Goal: Task Accomplishment & Management: Use online tool/utility

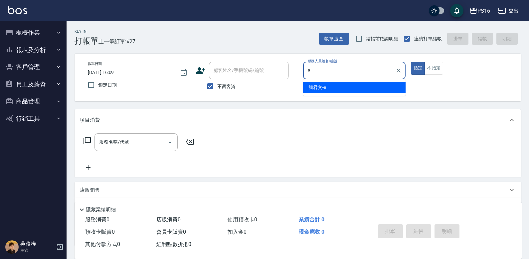
type input "[PERSON_NAME]-8"
type button "true"
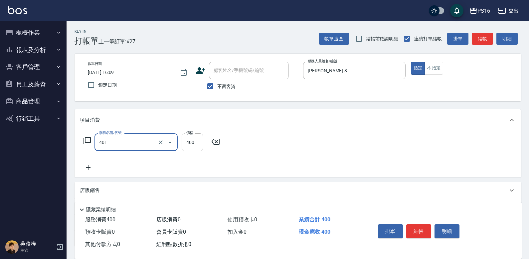
type input "剪髮(401)"
type input "350"
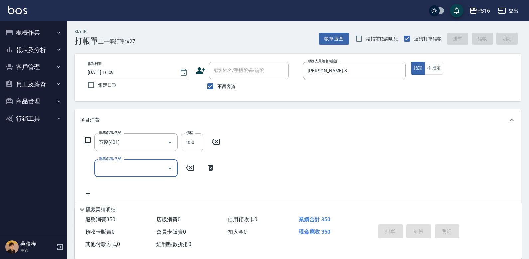
type input "[DATE] 16:10"
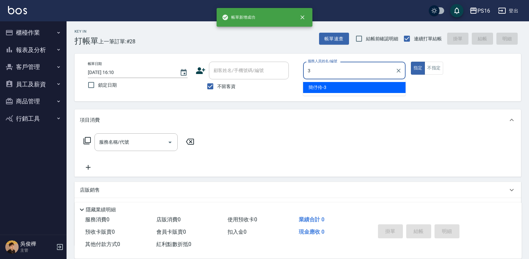
type input "簡伃伶-3"
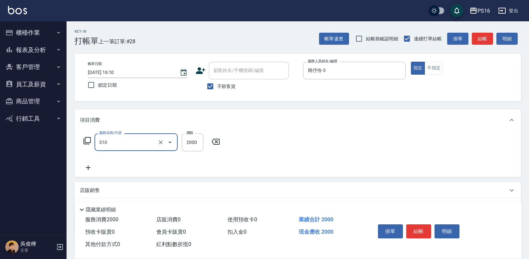
type input "MK果酸燙2000(310)"
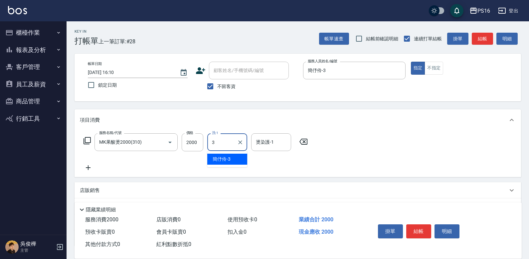
type input "簡伃伶-3"
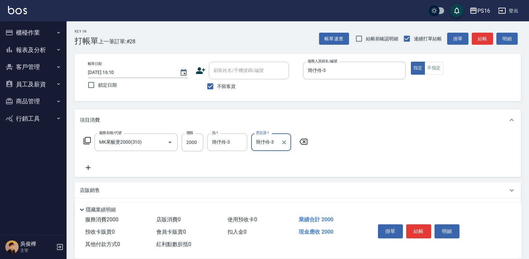
type input "簡伃伶-3"
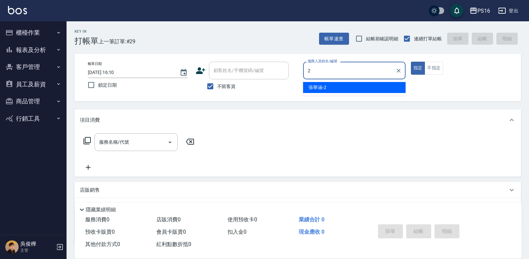
type input "[PERSON_NAME]-2"
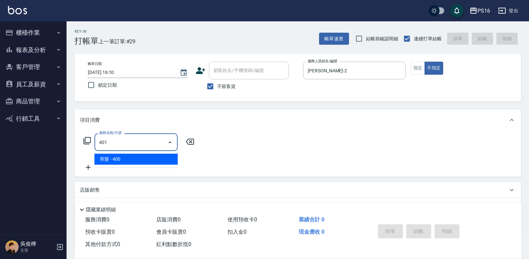
type input "剪髮(401)"
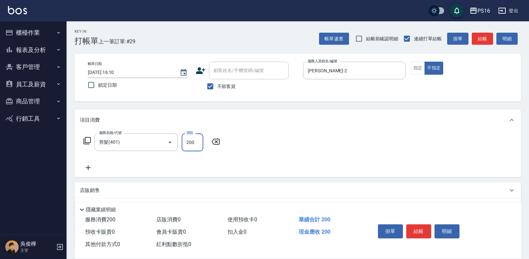
type input "200"
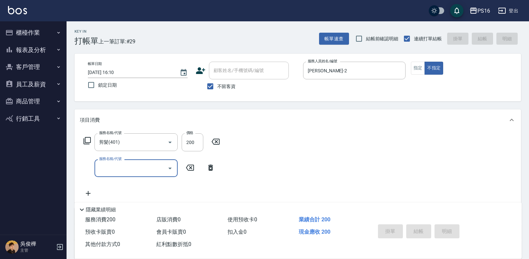
type input "[DATE] 16:36"
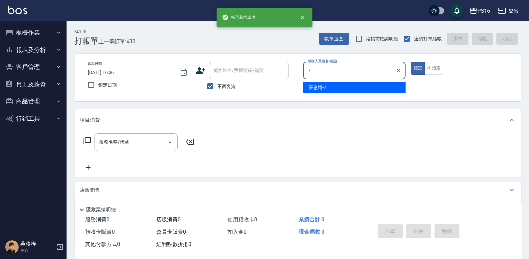
type input "張惠娟-7"
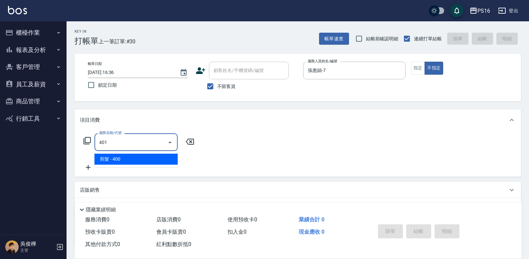
type input "剪髮(401)"
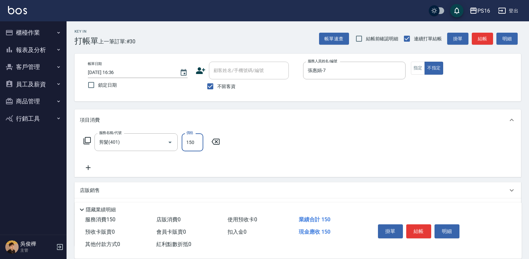
type input "150"
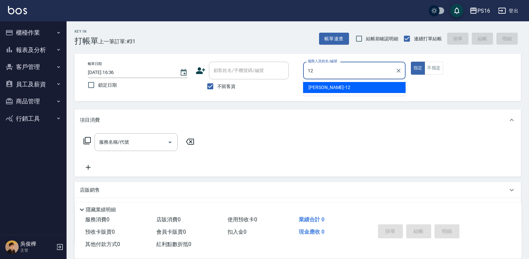
type input "[PERSON_NAME]-12"
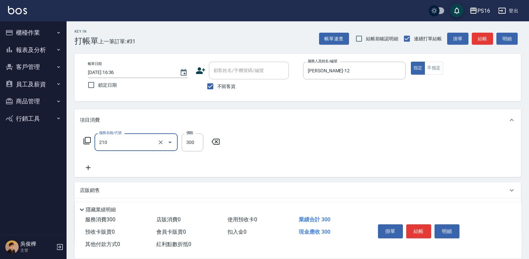
type input "[PERSON_NAME]洗髮精(210)"
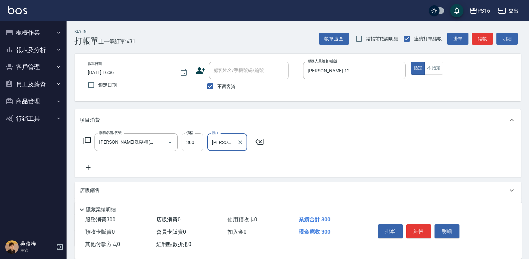
type input "[PERSON_NAME]-21"
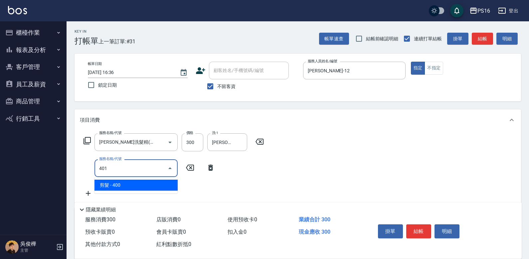
type input "剪髮(401)"
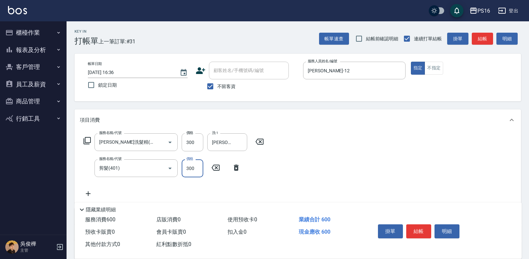
type input "300"
type input "補燙599以下(301)"
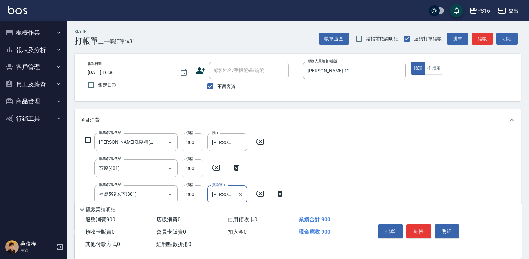
type input "[PERSON_NAME]-12"
drag, startPoint x: 240, startPoint y: 192, endPoint x: 241, endPoint y: 197, distance: 5.1
click at [240, 192] on icon "Clear" at bounding box center [240, 194] width 7 height 7
type input "[PERSON_NAME]-21"
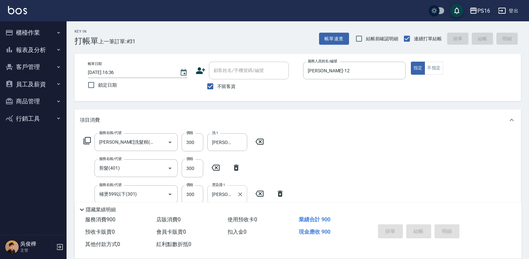
type input "[DATE] 16:37"
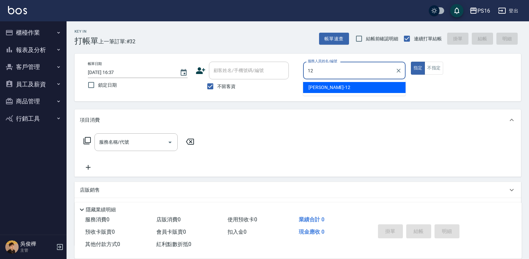
type input "[PERSON_NAME]-12"
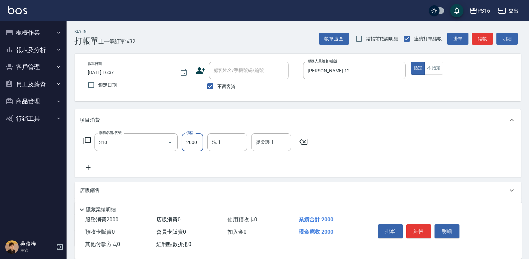
type input "MK果酸燙2000(310)"
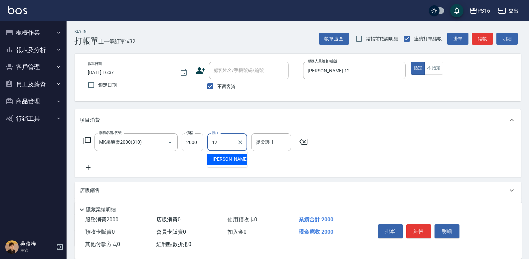
type input "[PERSON_NAME]-12"
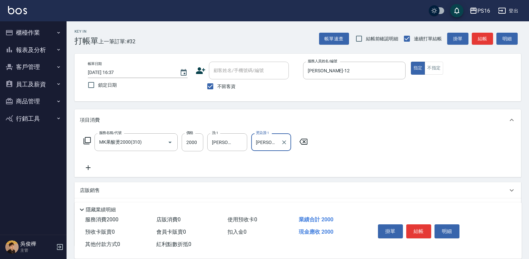
type input "[PERSON_NAME]-12"
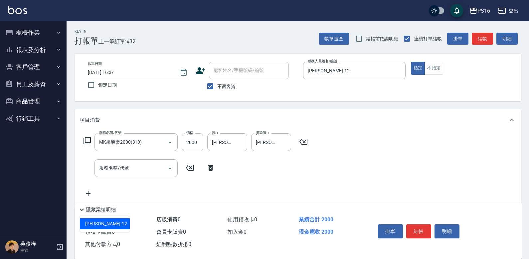
type input "[PERSON_NAME]-12"
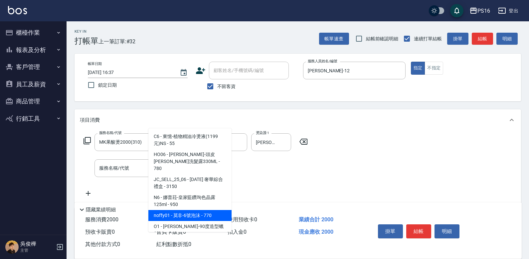
type input "莫非-6號泡沫"
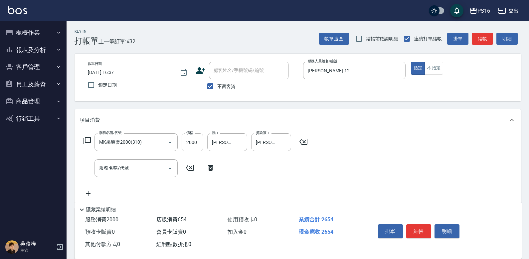
type input "654"
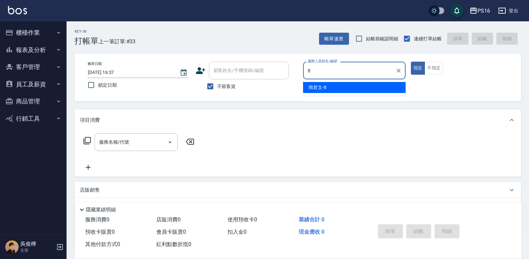
type input "[PERSON_NAME]-8"
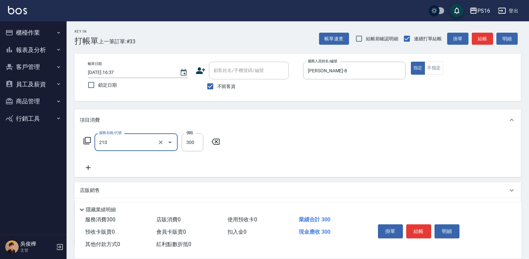
type input "[PERSON_NAME]洗髮精(210)"
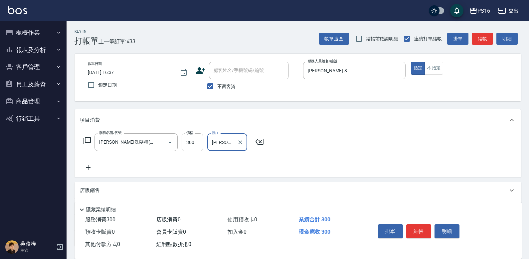
type input "[PERSON_NAME]-24"
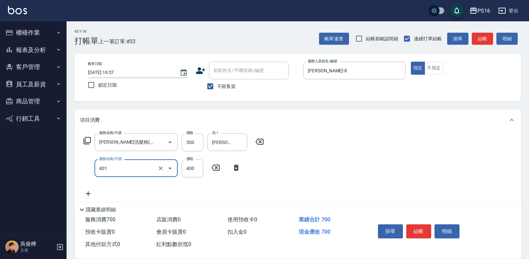
type input "剪髮(401)"
type input "250"
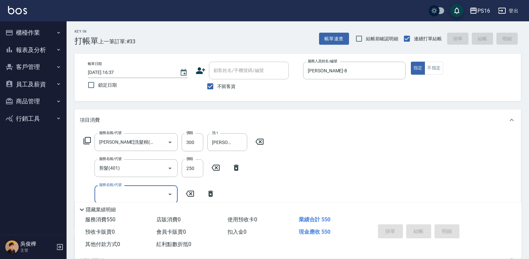
type input "[DATE] 16:38"
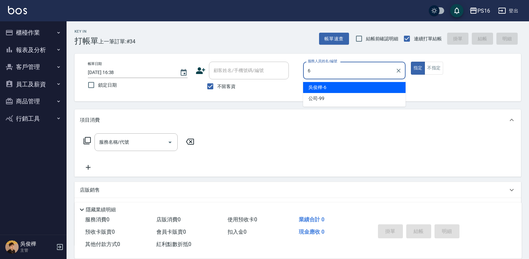
type input "[PERSON_NAME]-6"
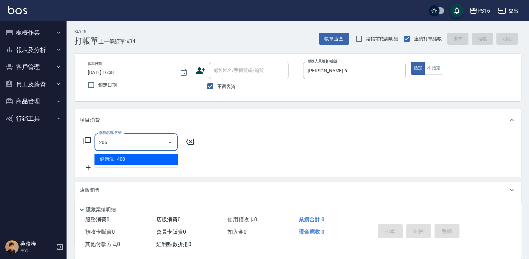
type input "健康洗(206)"
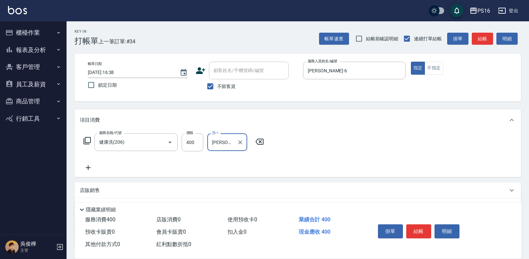
type input "[PERSON_NAME]-24"
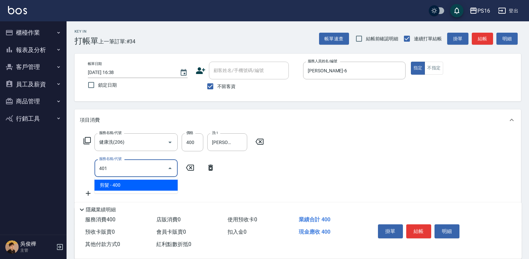
type input "剪髮(401)"
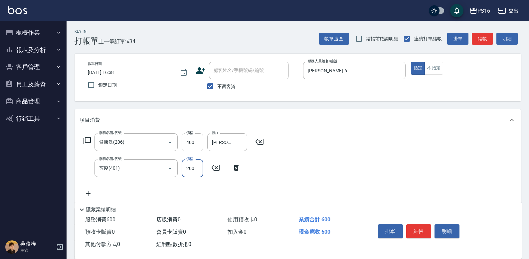
type input "200"
click at [240, 142] on icon "Clear" at bounding box center [240, 142] width 4 height 4
type input "[PERSON_NAME]-21"
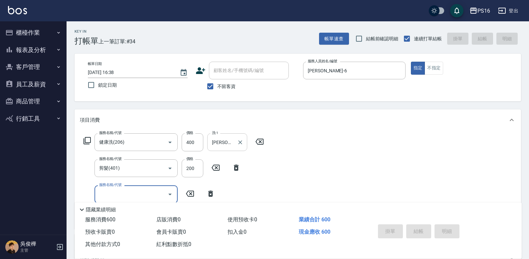
type input "[DATE] 17:07"
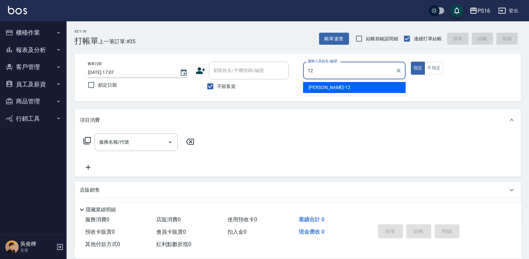
type input "[PERSON_NAME]-12"
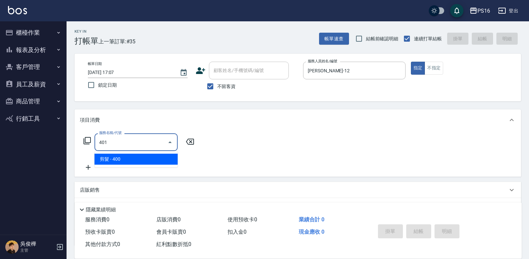
type input "剪髮(401)"
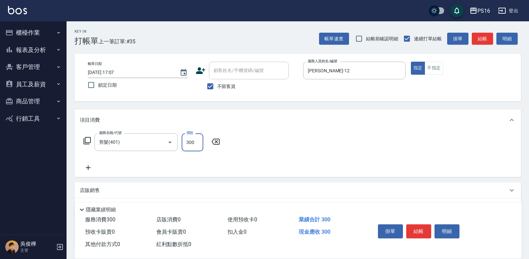
type input "300"
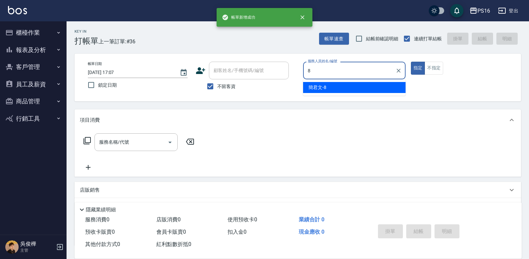
type input "[PERSON_NAME]-8"
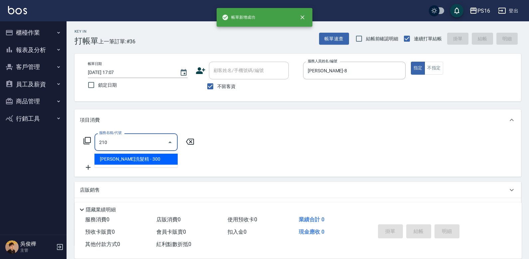
type input "[PERSON_NAME]洗髮精(210)"
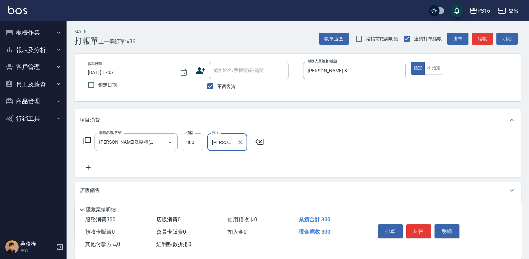
type input "[PERSON_NAME]-2"
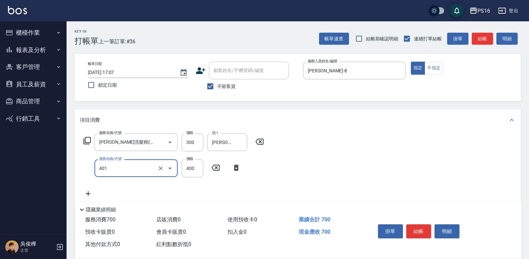
type input "剪髮(401)"
type input "250"
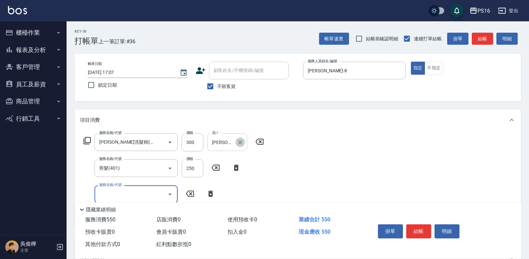
click at [239, 139] on icon "Clear" at bounding box center [240, 142] width 7 height 7
type input "[PERSON_NAME]-28"
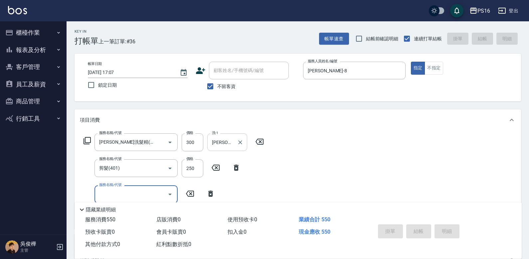
type input "[DATE] 17:09"
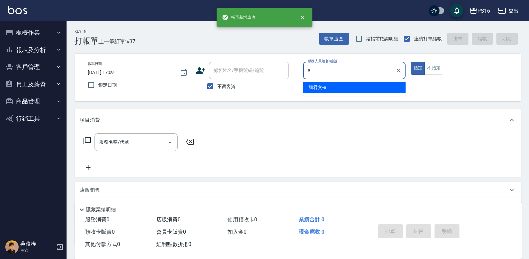
type input "[PERSON_NAME]-8"
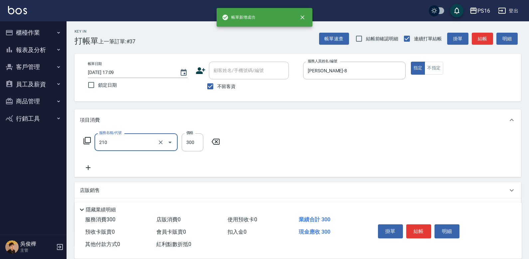
type input "[PERSON_NAME]洗髮精(210)"
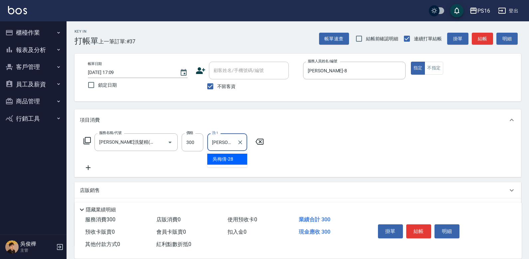
type input "[PERSON_NAME]-28"
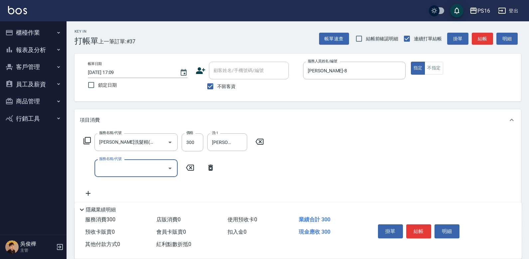
type input "4"
type input "染髮(501)"
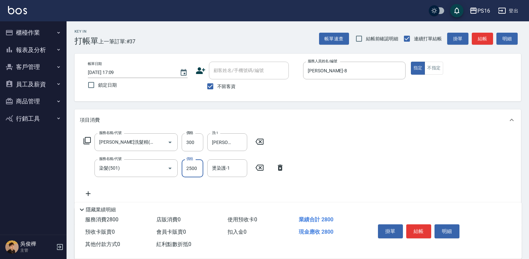
type input "2500"
type input "[PERSON_NAME]-28"
